Goal: Information Seeking & Learning: Learn about a topic

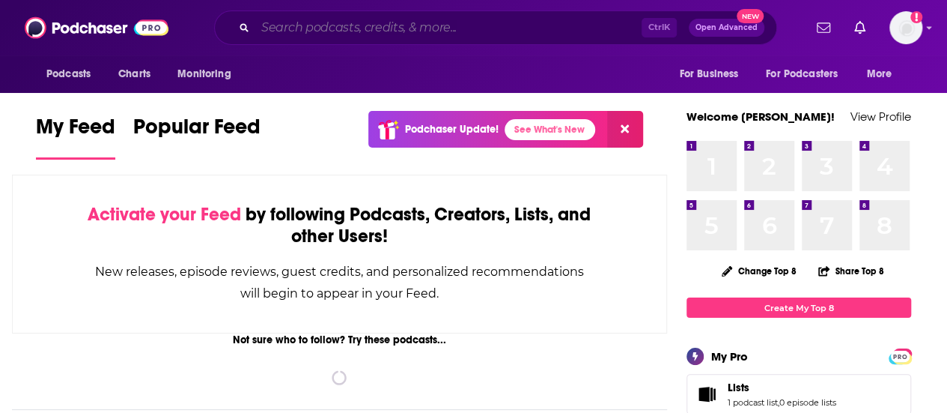
click at [496, 27] on input "Search podcasts, credits, & more..." at bounding box center [448, 28] width 386 height 24
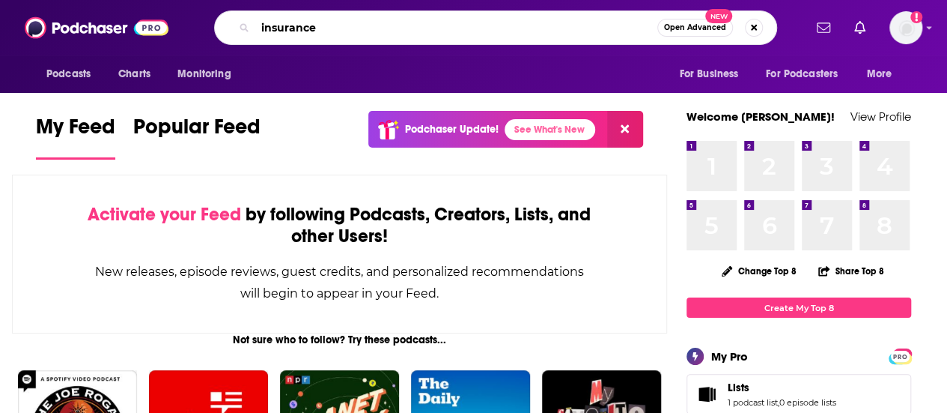
type input "insurance"
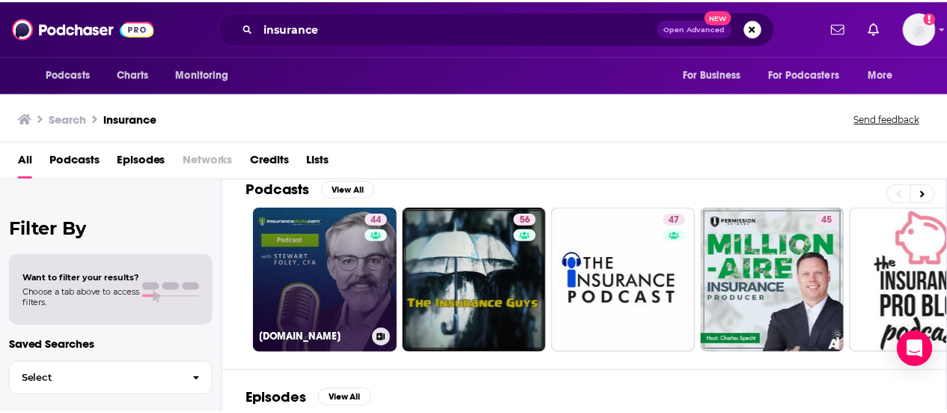
scroll to position [75, 0]
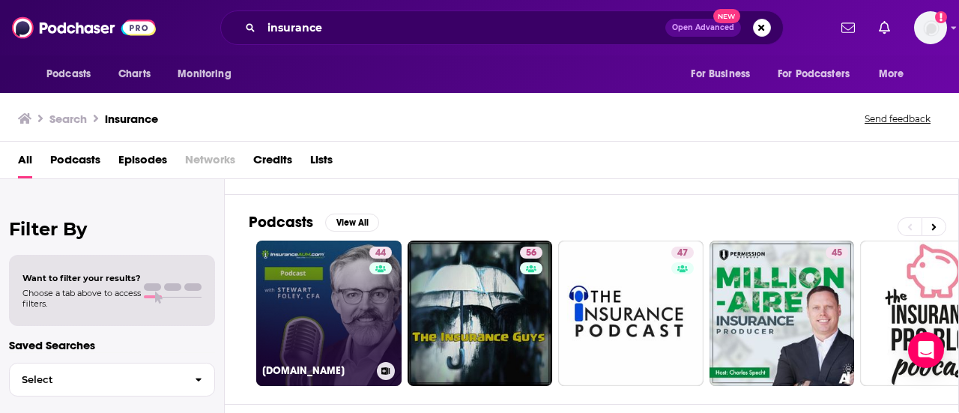
click at [363, 279] on link "44 InsuranceAUM.com" at bounding box center [328, 312] width 145 height 145
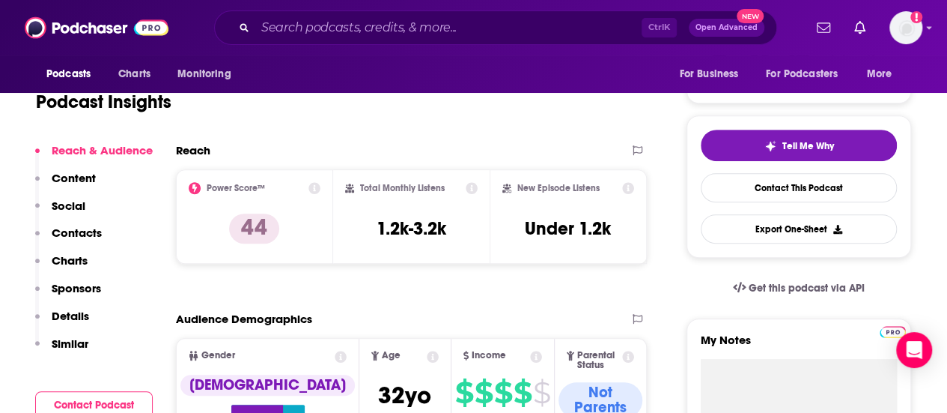
scroll to position [375, 0]
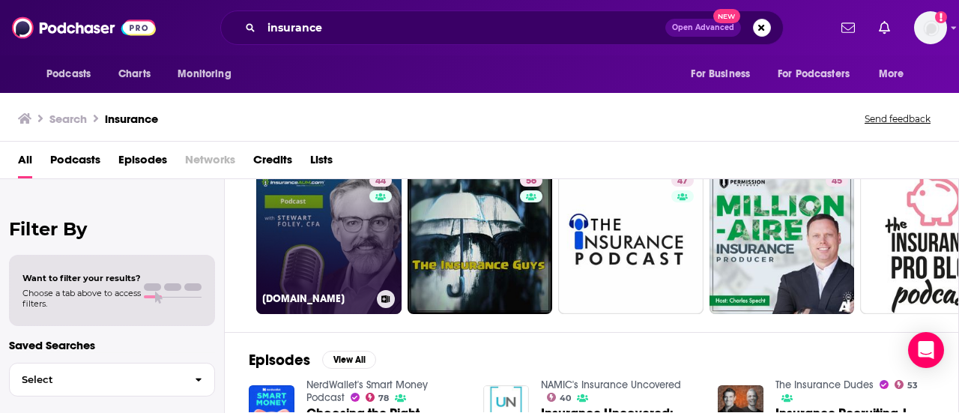
scroll to position [150, 0]
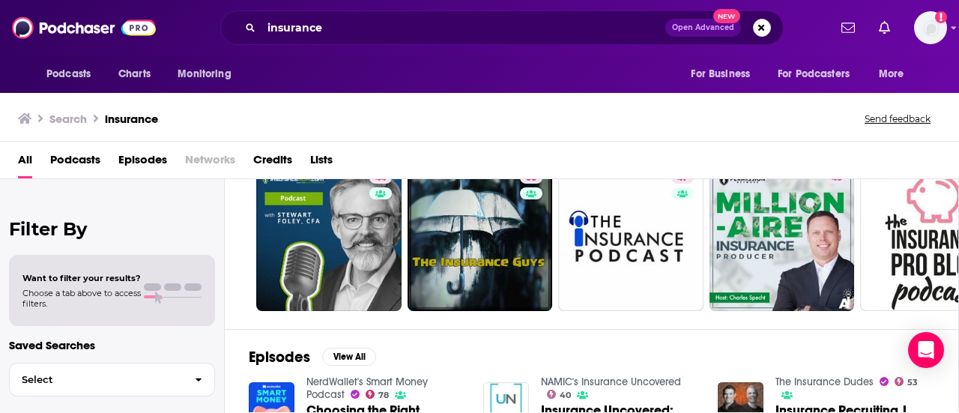
click at [94, 156] on span "Podcasts" at bounding box center [75, 163] width 50 height 31
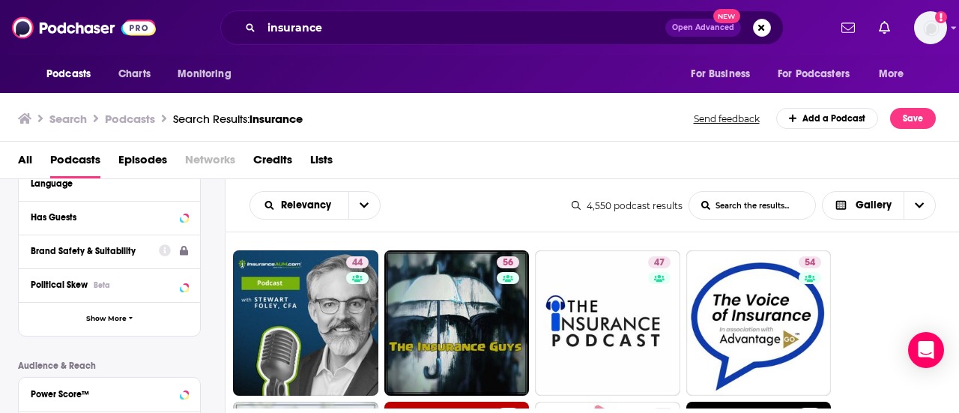
scroll to position [300, 0]
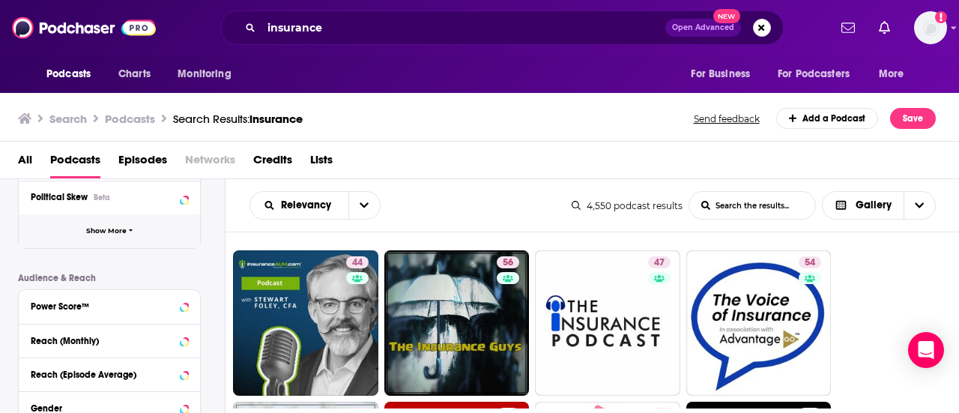
click at [112, 228] on span "Show More" at bounding box center [106, 231] width 40 height 8
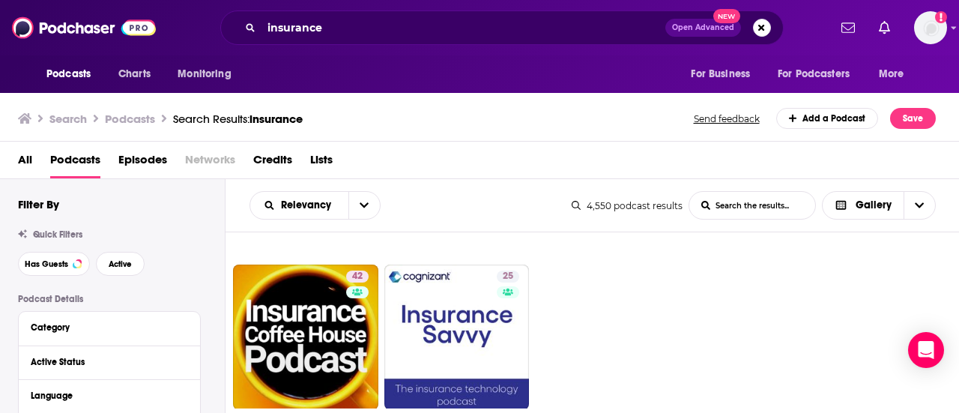
scroll to position [1873, 0]
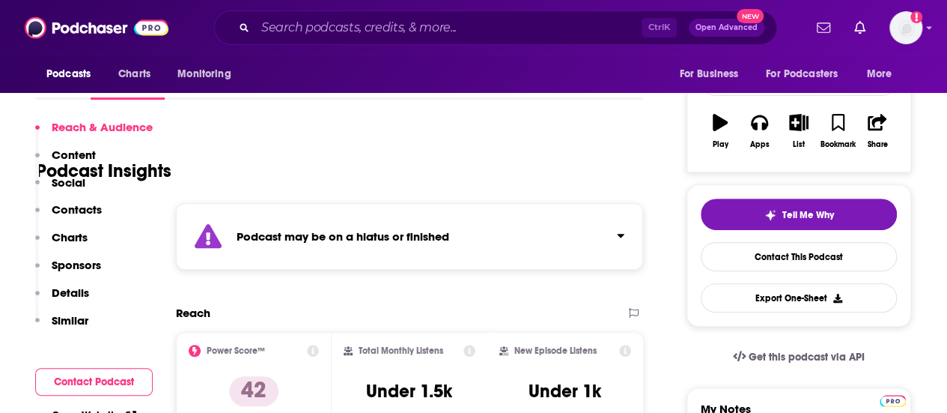
scroll to position [300, 0]
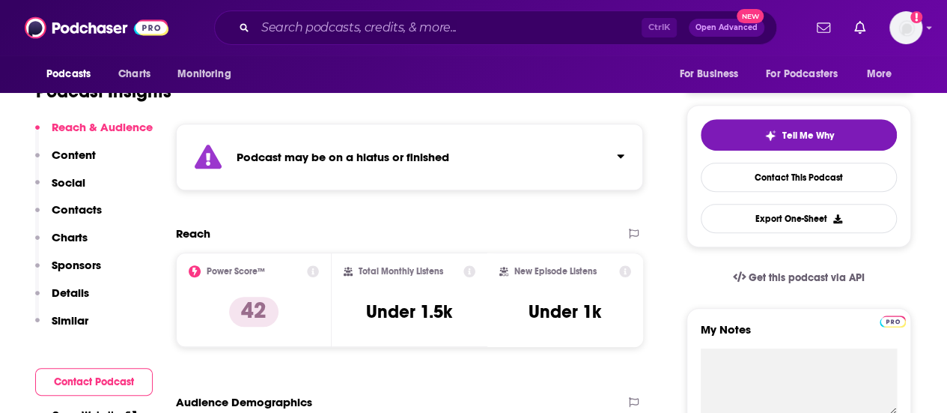
click at [76, 210] on p "Contacts" at bounding box center [77, 209] width 50 height 14
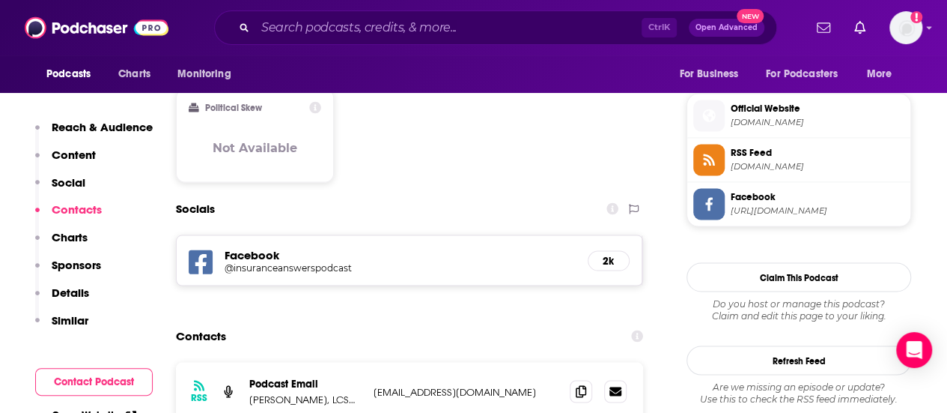
scroll to position [1323, 0]
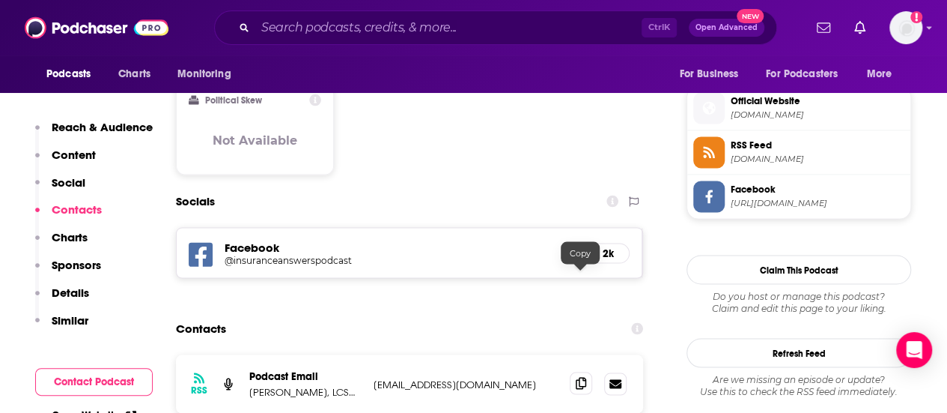
click at [577, 377] on icon at bounding box center [581, 383] width 10 height 12
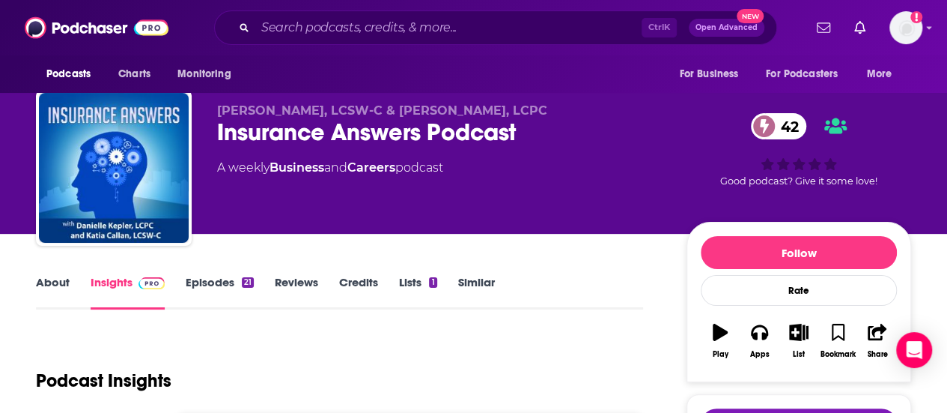
scroll to position [0, 0]
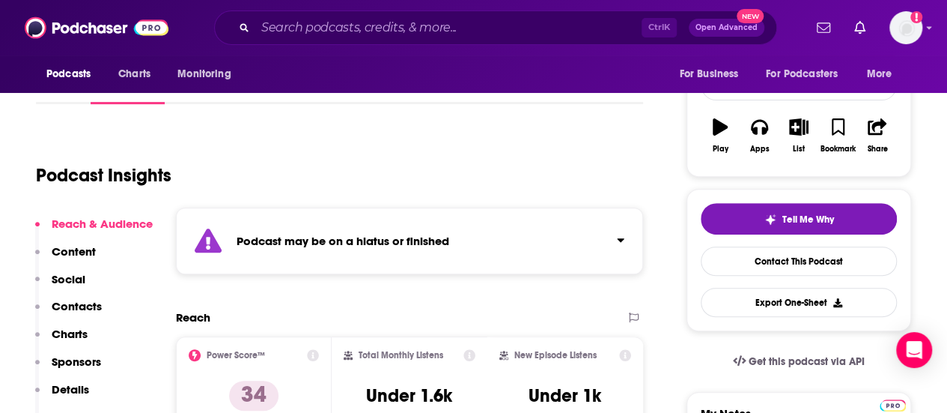
scroll to position [225, 0]
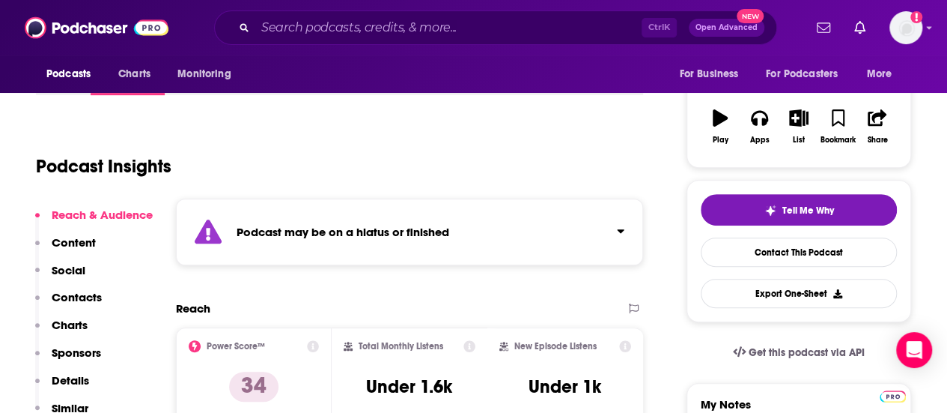
click at [82, 299] on p "Contacts" at bounding box center [77, 297] width 50 height 14
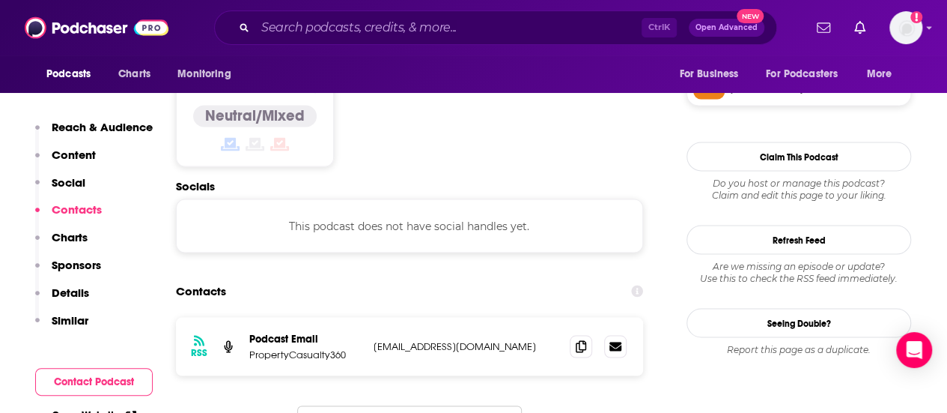
scroll to position [1281, 0]
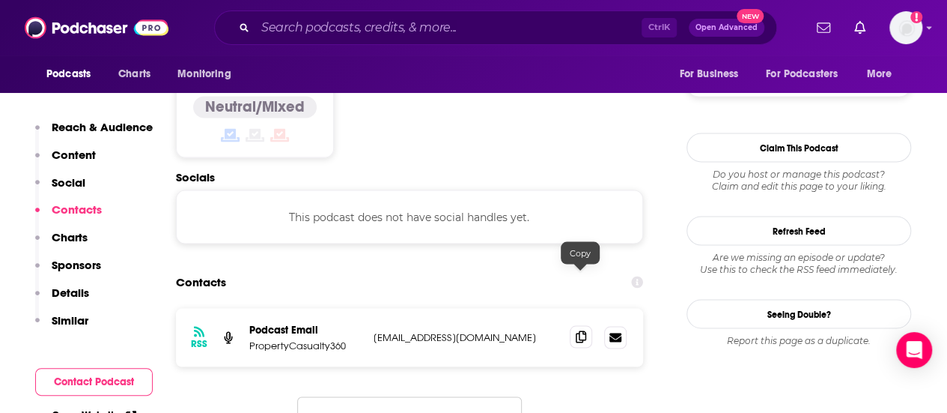
click at [574, 325] on span at bounding box center [581, 336] width 22 height 22
